Goal: Task Accomplishment & Management: Complete application form

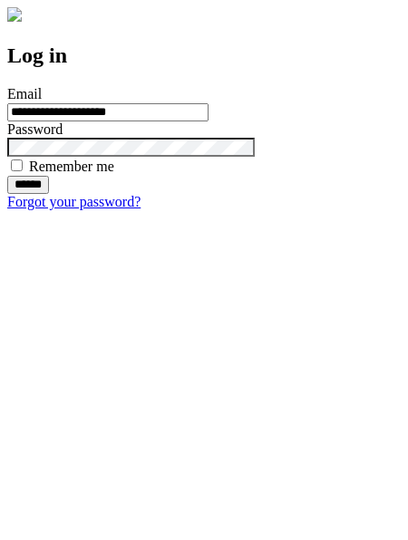
type input "**********"
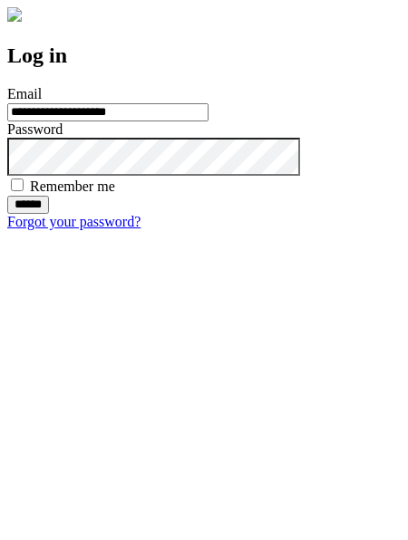
click at [49, 214] on input "******" at bounding box center [28, 205] width 42 height 18
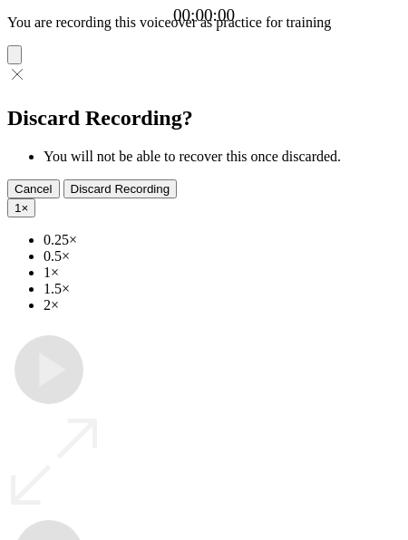
type input "**********"
